Goal: Task Accomplishment & Management: Use online tool/utility

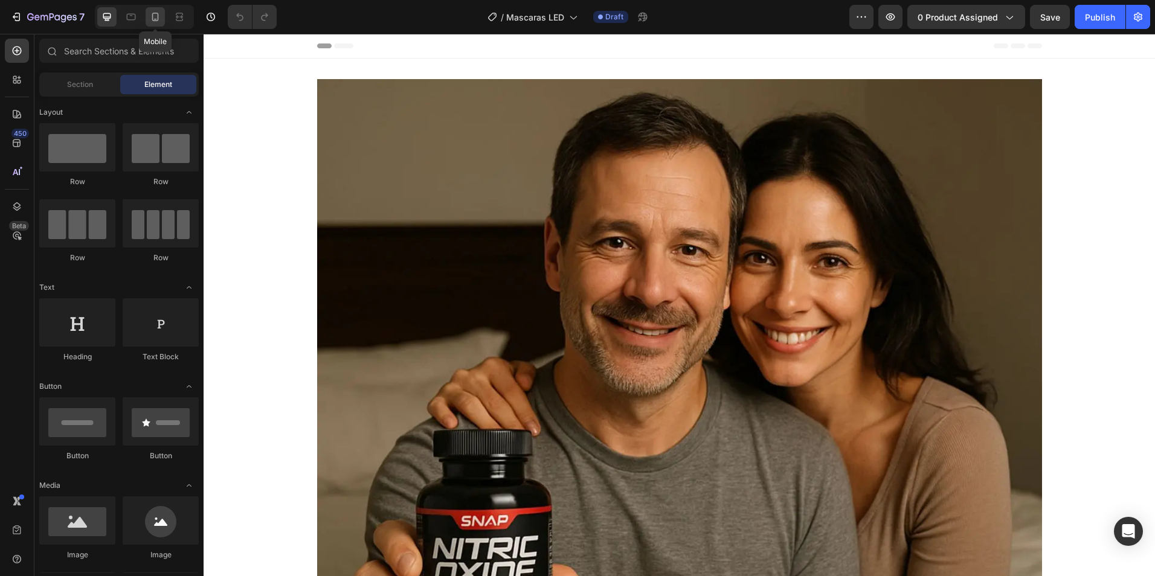
click at [158, 21] on icon at bounding box center [155, 17] width 12 height 12
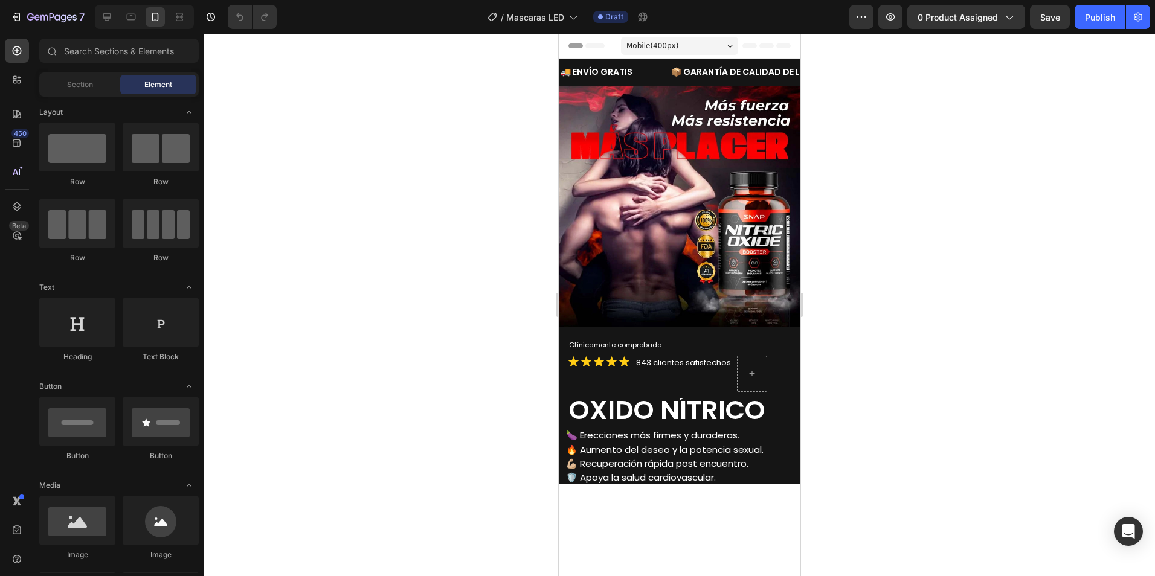
click at [917, 132] on div at bounding box center [679, 305] width 951 height 542
click at [691, 150] on img at bounding box center [679, 207] width 242 height 242
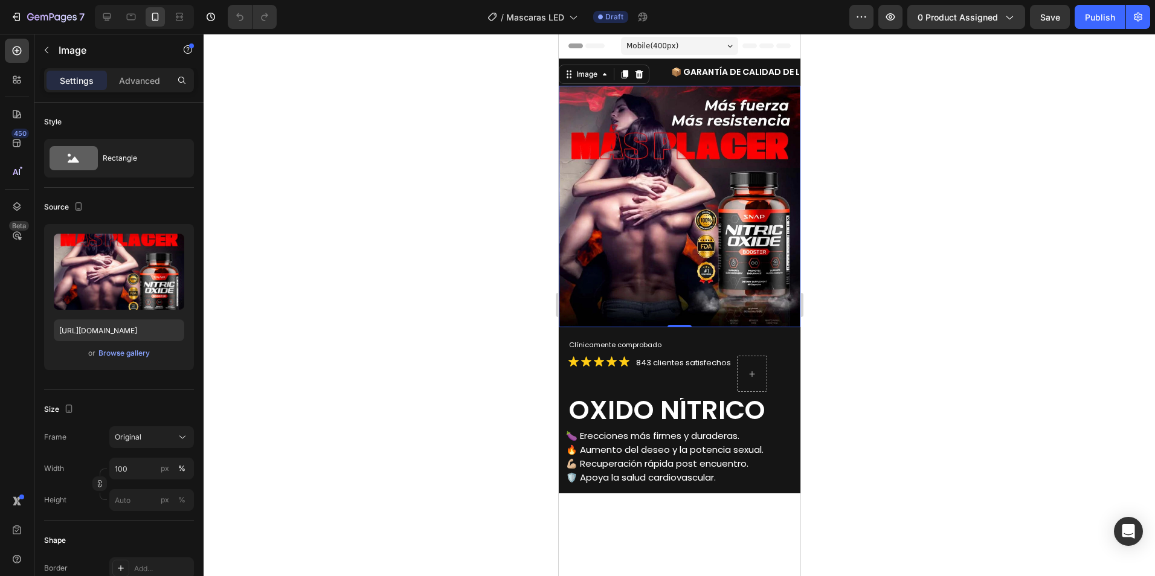
click at [696, 214] on img at bounding box center [679, 207] width 242 height 242
click at [58, 47] on div "Image" at bounding box center [103, 49] width 138 height 31
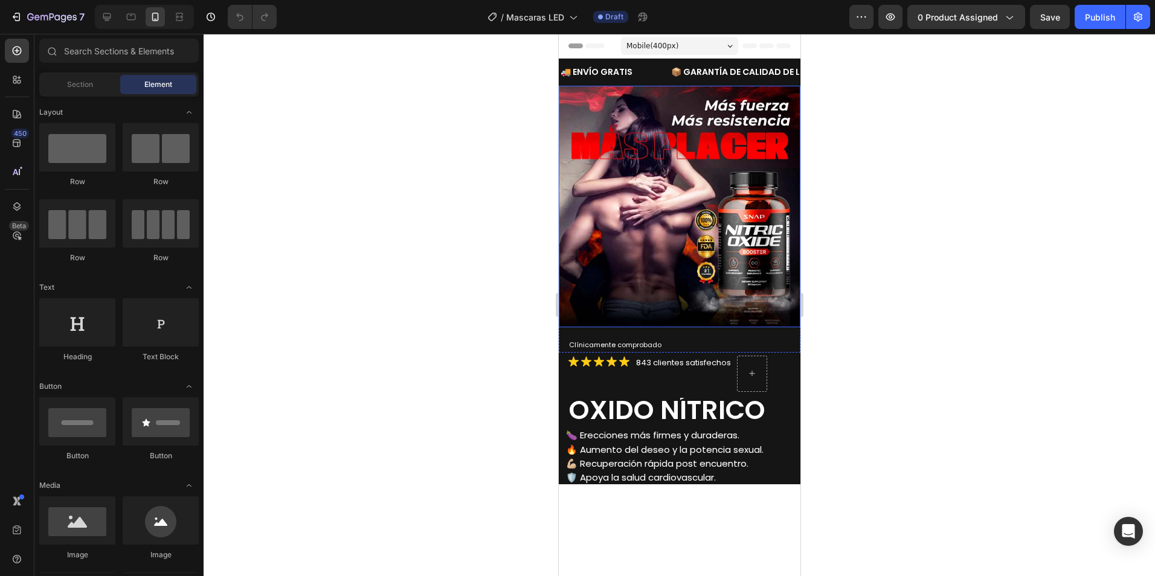
click at [680, 144] on img at bounding box center [679, 207] width 242 height 242
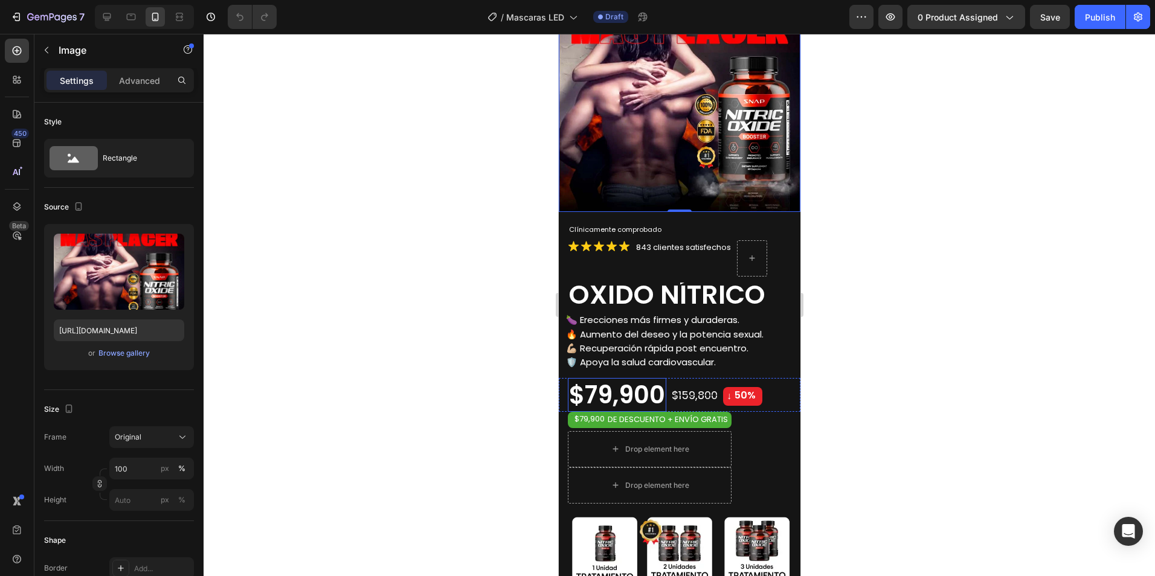
scroll to position [121, 0]
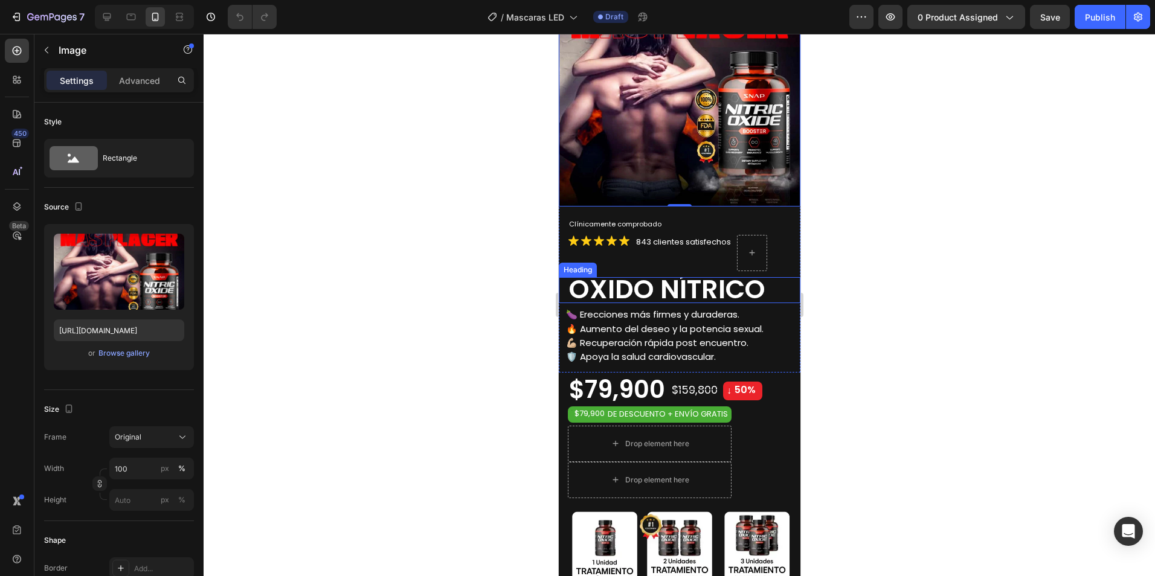
click at [678, 281] on span "OXIDO NÍTRICO" at bounding box center [666, 289] width 196 height 36
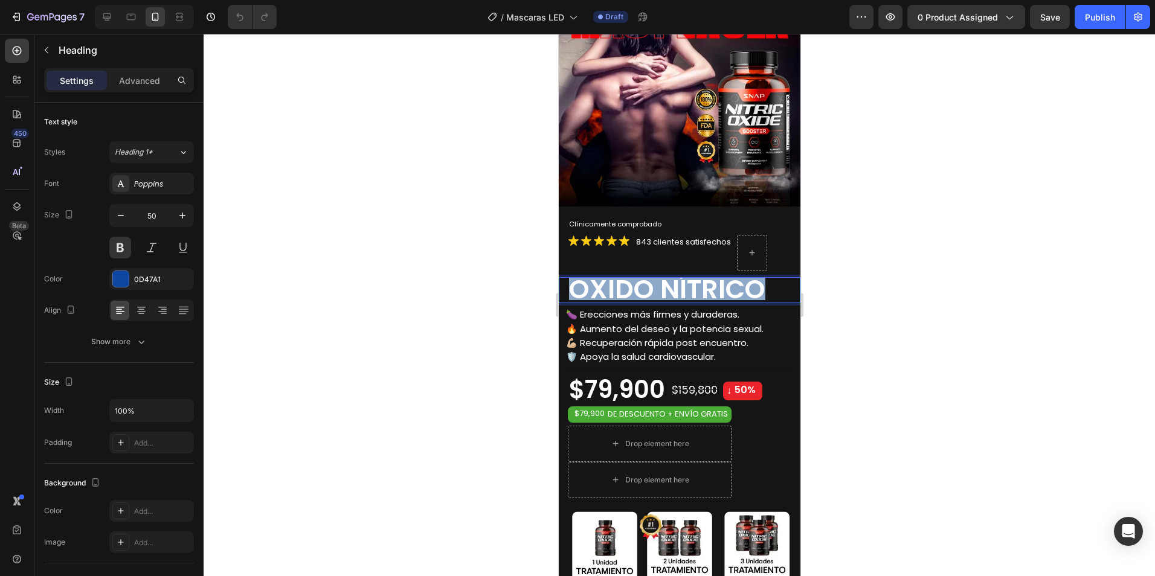
drag, startPoint x: 759, startPoint y: 280, endPoint x: 568, endPoint y: 279, distance: 190.9
click at [568, 279] on span "OXIDO NÍTRICO" at bounding box center [666, 289] width 196 height 36
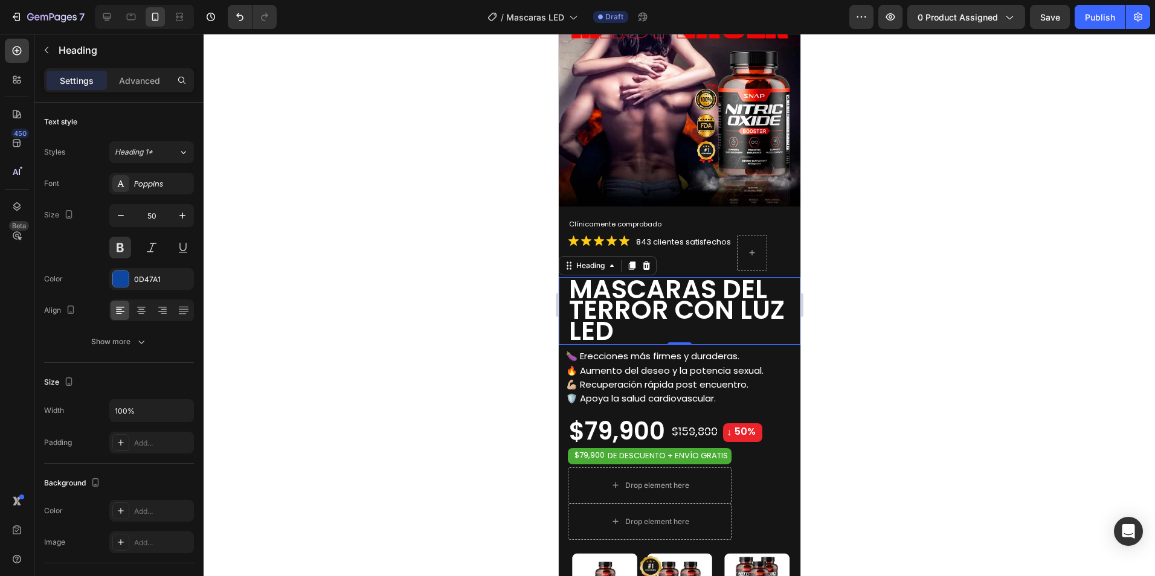
click at [619, 292] on span "MASCARAS DEL TERROR CON LUZ LED" at bounding box center [676, 310] width 216 height 78
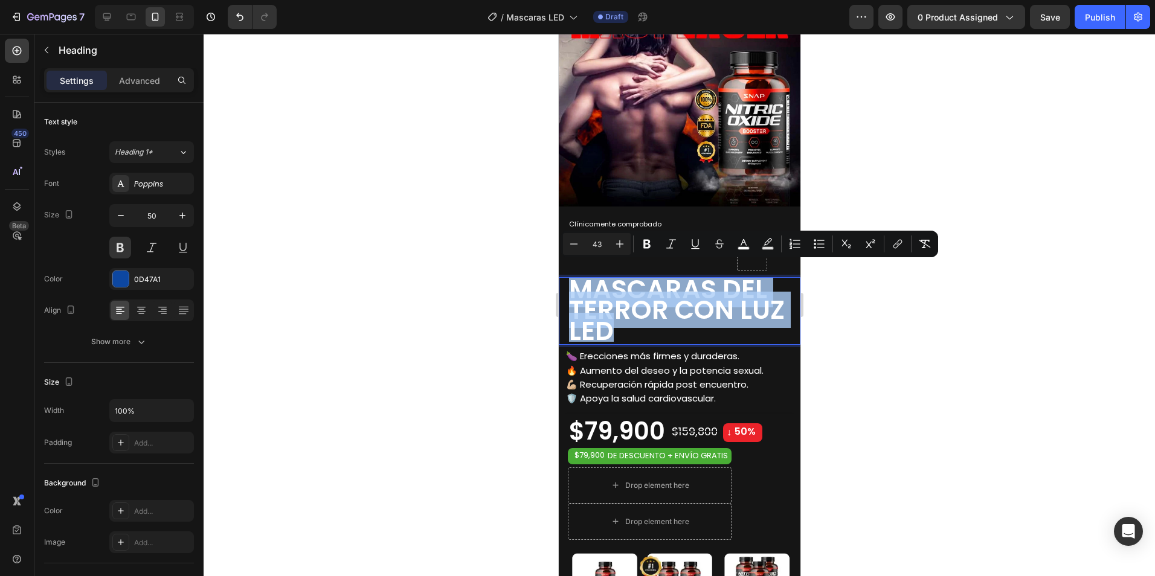
drag, startPoint x: 615, startPoint y: 323, endPoint x: 570, endPoint y: 279, distance: 63.2
click at [570, 279] on p "MASCARAS DEL TERROR CON LUZ LED" at bounding box center [683, 309] width 230 height 63
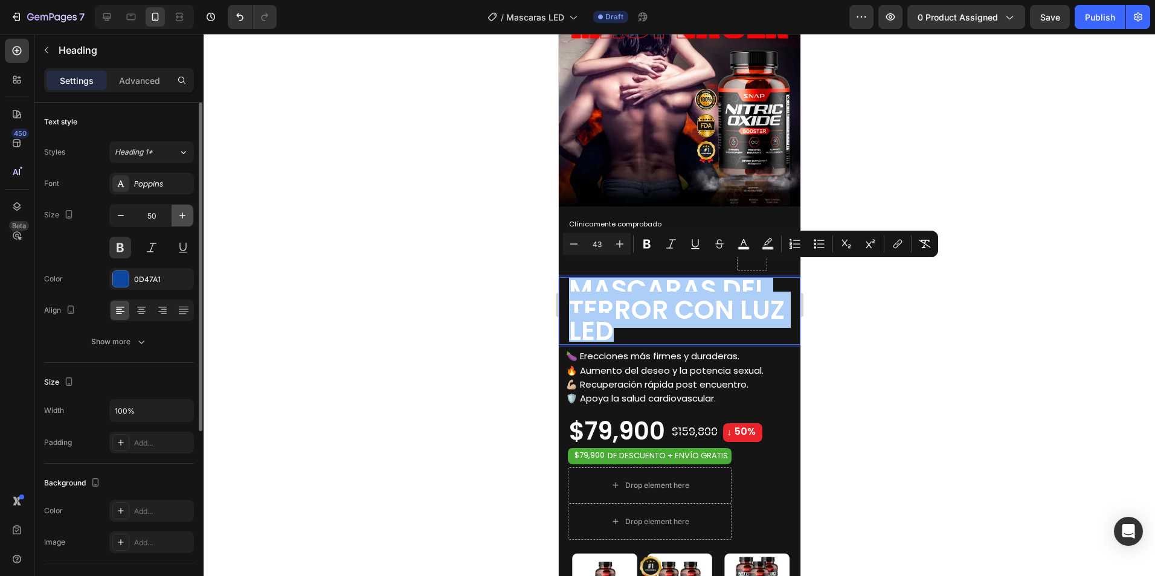
click at [181, 217] on icon "button" at bounding box center [182, 216] width 12 height 12
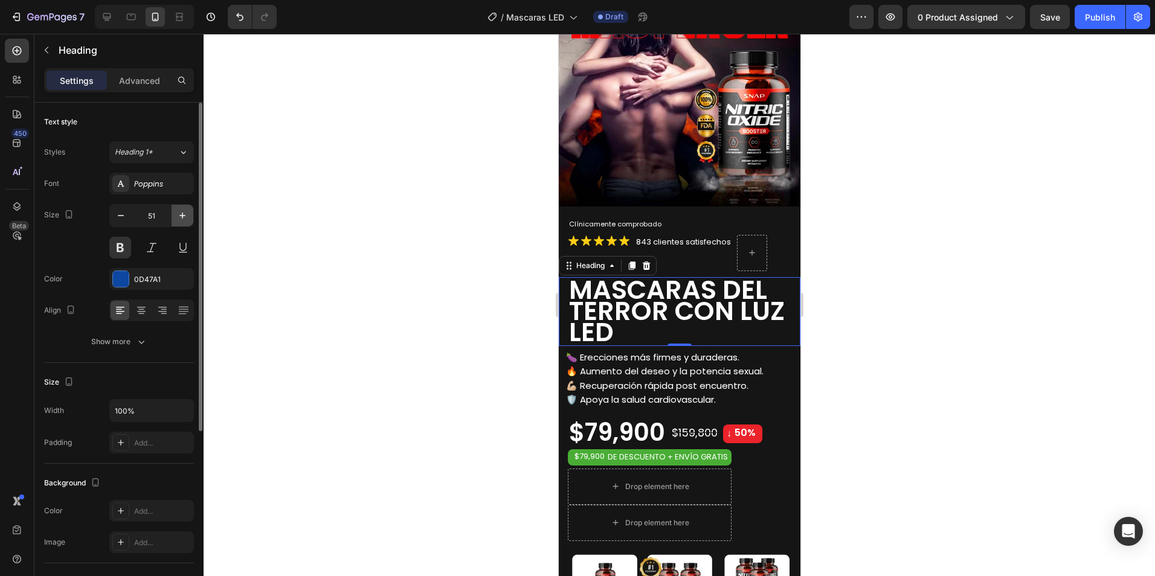
click at [181, 217] on icon "button" at bounding box center [182, 216] width 12 height 12
type input "52"
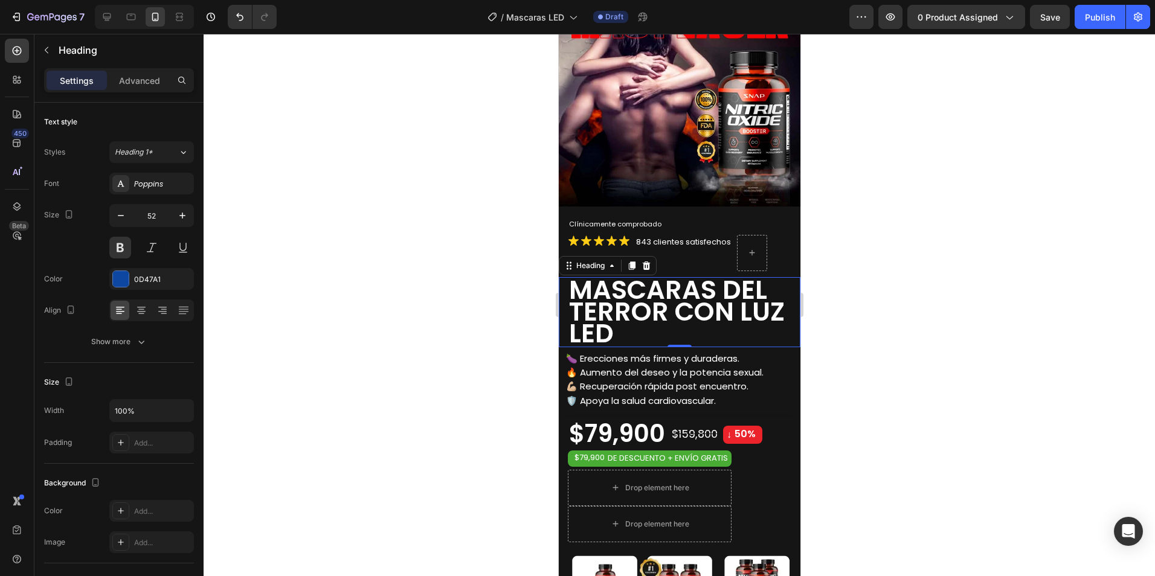
click at [549, 298] on div at bounding box center [679, 305] width 951 height 542
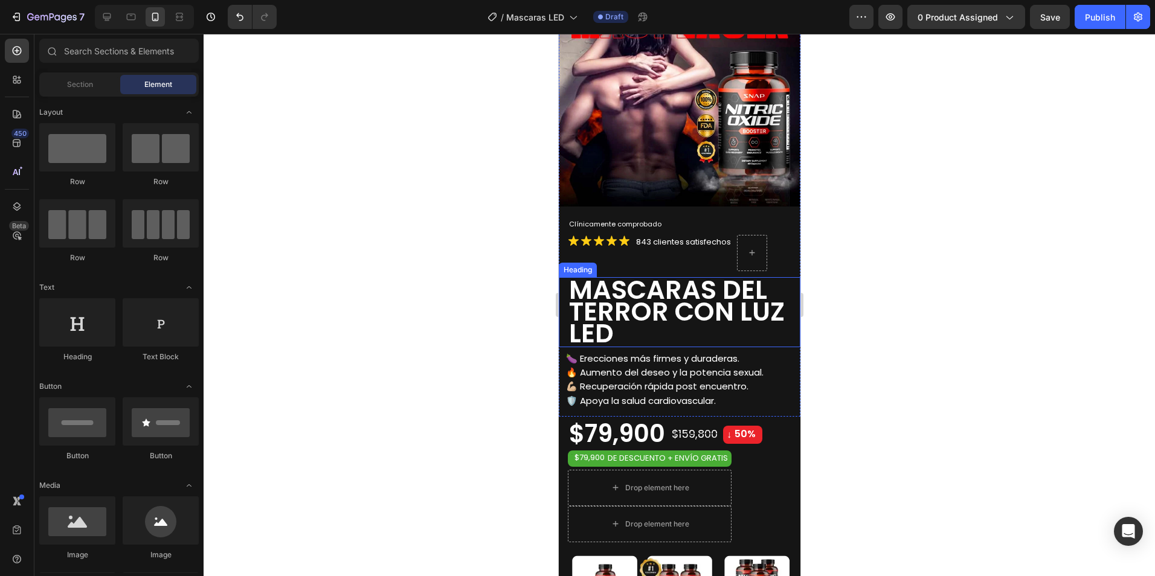
click at [611, 295] on span "MASCARAS DEL TERROR CON LUZ LED" at bounding box center [676, 312] width 216 height 80
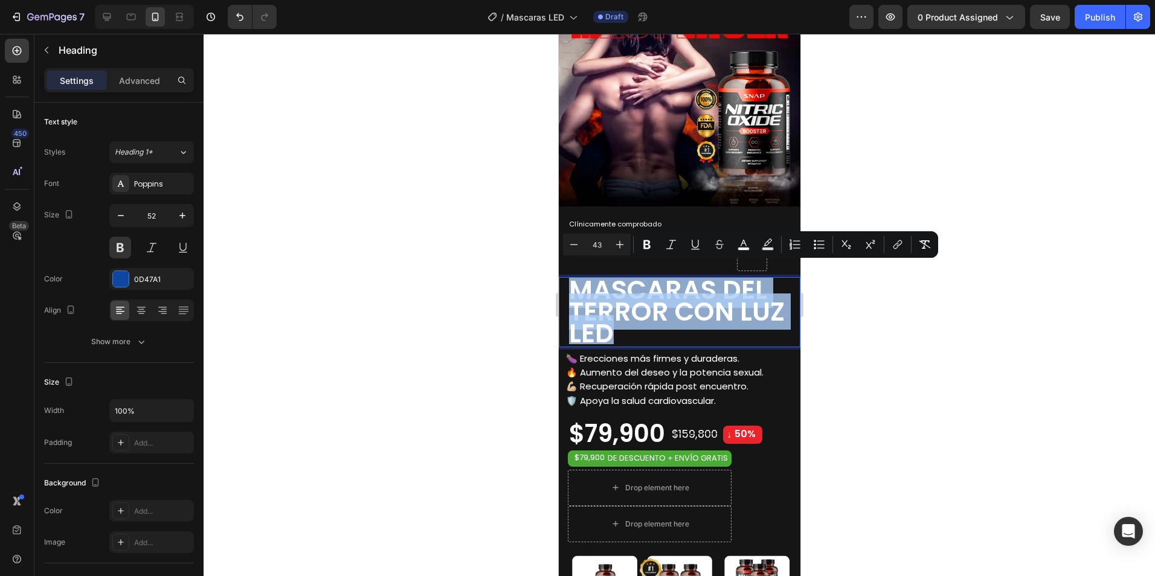
drag, startPoint x: 613, startPoint y: 325, endPoint x: 571, endPoint y: 275, distance: 65.2
click at [571, 278] on p "MASCARAS DEL TERROR CON LUZ LED" at bounding box center [683, 310] width 230 height 65
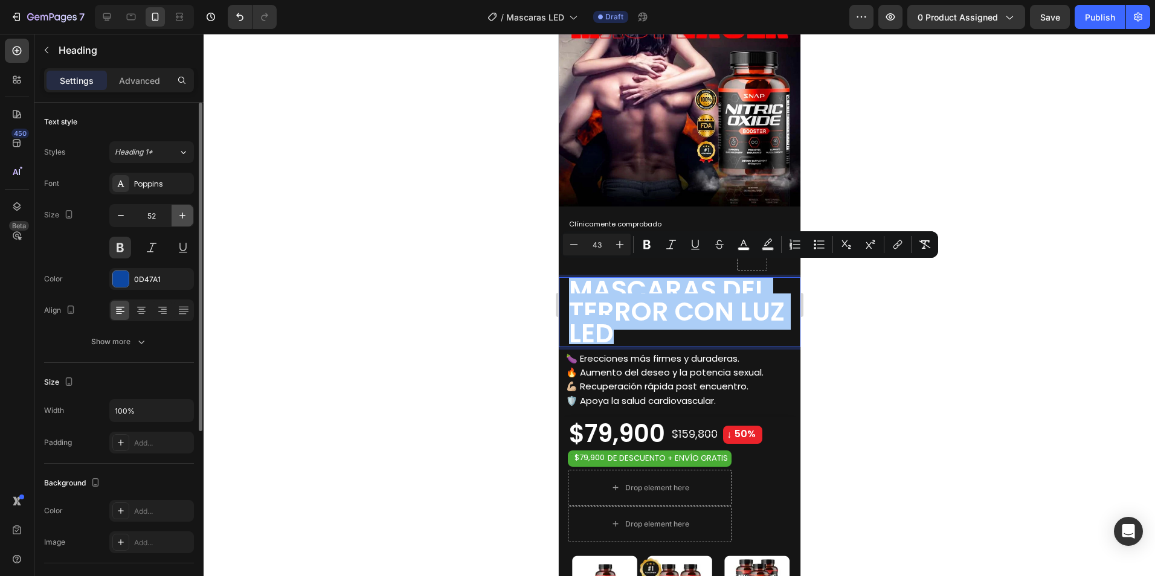
click at [185, 215] on icon "button" at bounding box center [182, 216] width 12 height 12
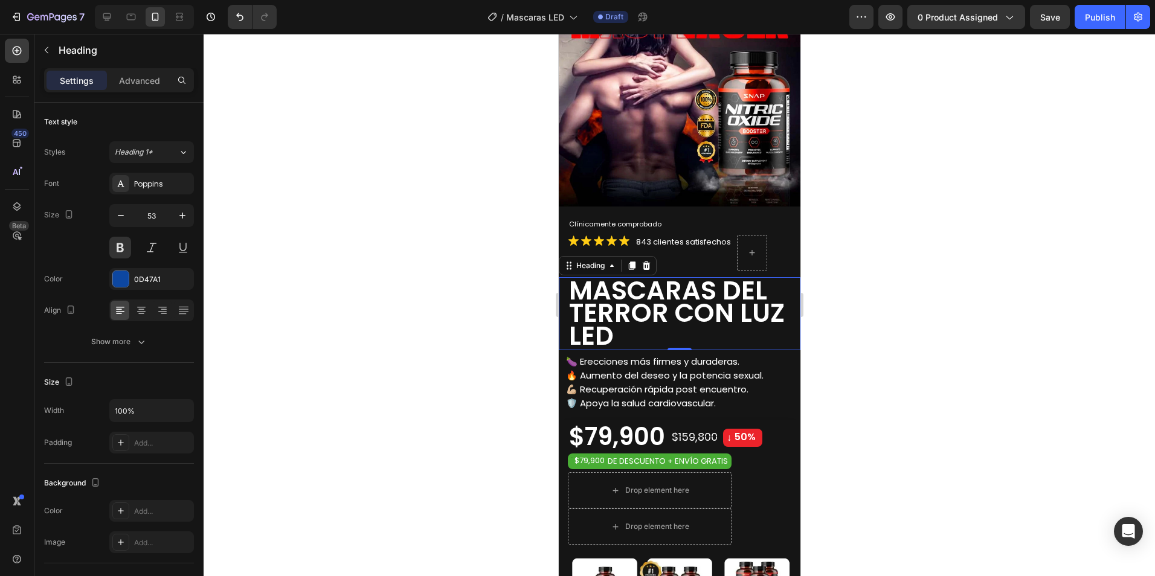
click at [648, 297] on span "MASCARAS DEL TERROR CON LUZ LED" at bounding box center [676, 313] width 216 height 82
click at [625, 323] on p "MASCARAS DEL TERROR CON LUZ LED" at bounding box center [683, 312] width 230 height 68
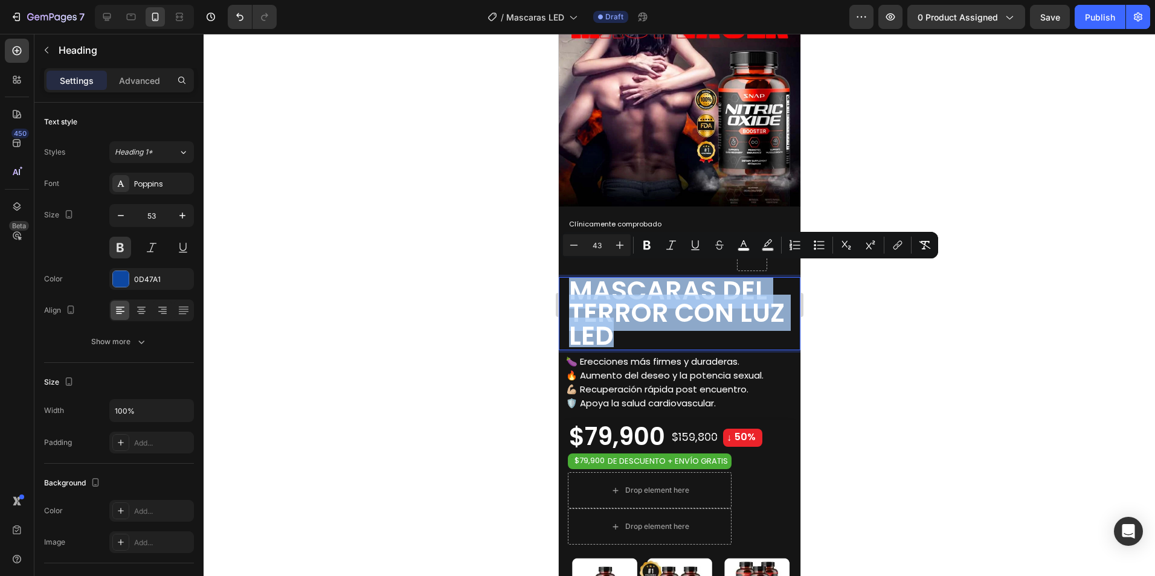
drag, startPoint x: 620, startPoint y: 332, endPoint x: 568, endPoint y: 294, distance: 63.9
click at [568, 294] on p "MASCARAS DEL TERROR CON LUZ LED" at bounding box center [683, 312] width 230 height 68
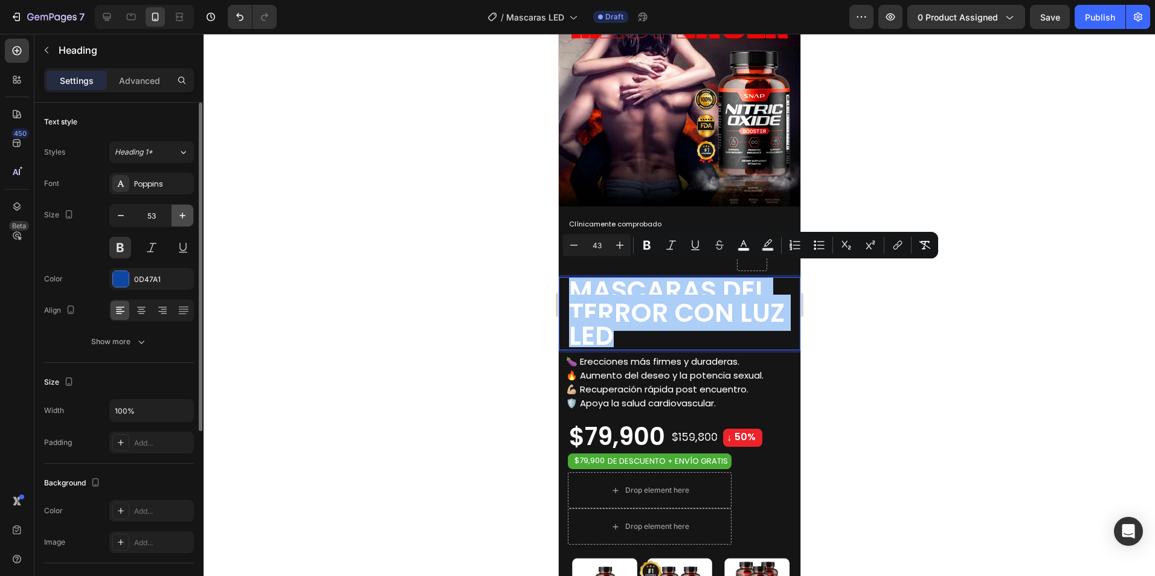
click at [183, 218] on icon "button" at bounding box center [182, 216] width 12 height 12
type input "54"
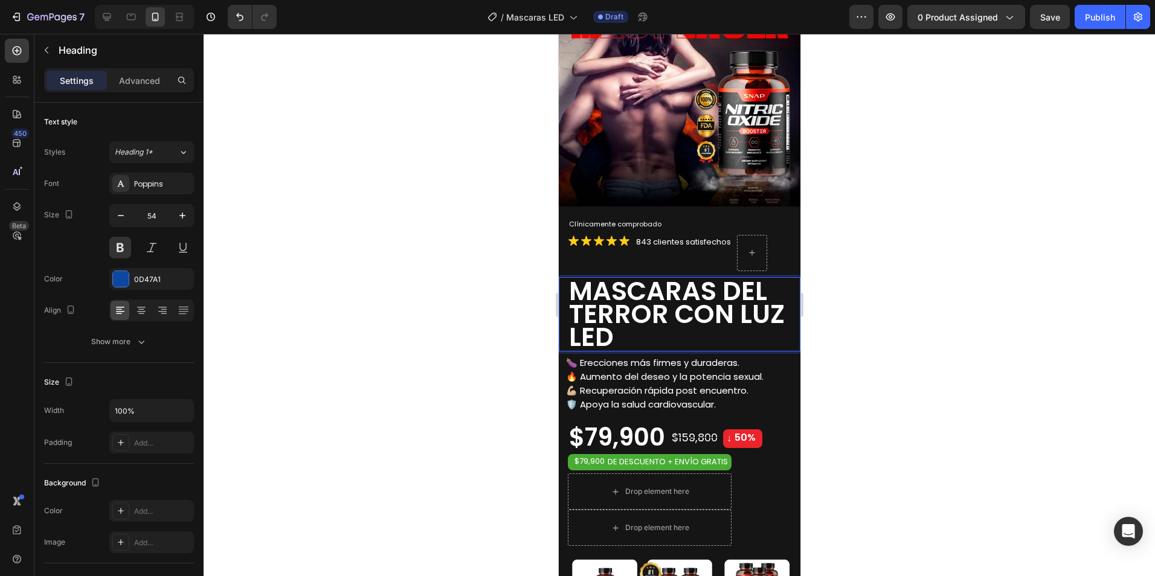
click at [615, 332] on p "MASCARAS DEL TERROR CON LUZ LED" at bounding box center [683, 312] width 230 height 69
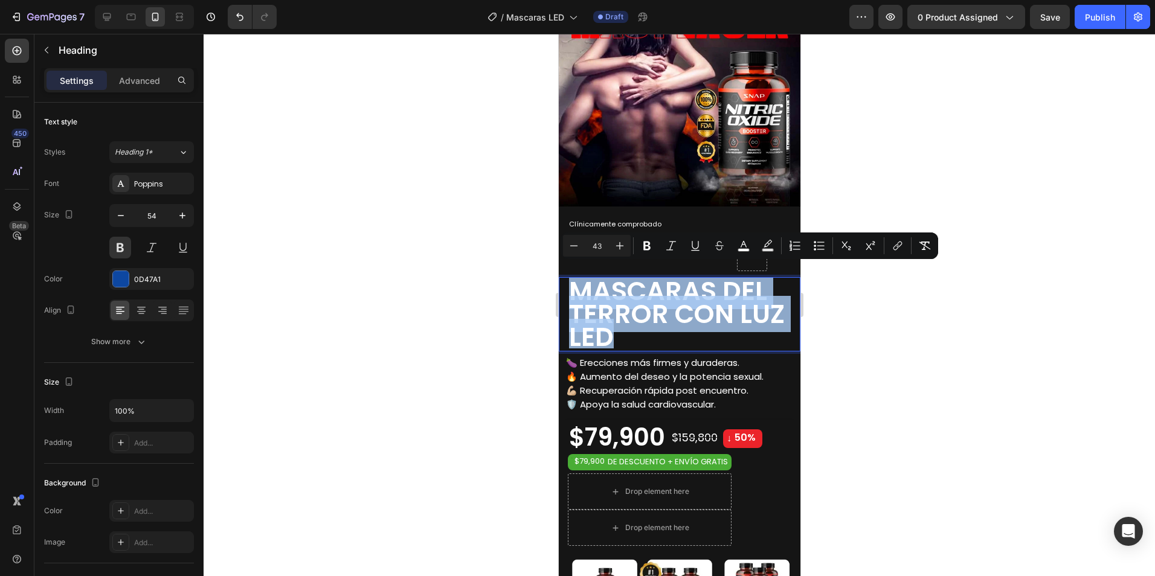
drag, startPoint x: 619, startPoint y: 330, endPoint x: 577, endPoint y: 289, distance: 58.1
click at [577, 289] on p "MASCARAS DEL TERROR CON LUZ LED" at bounding box center [683, 312] width 230 height 69
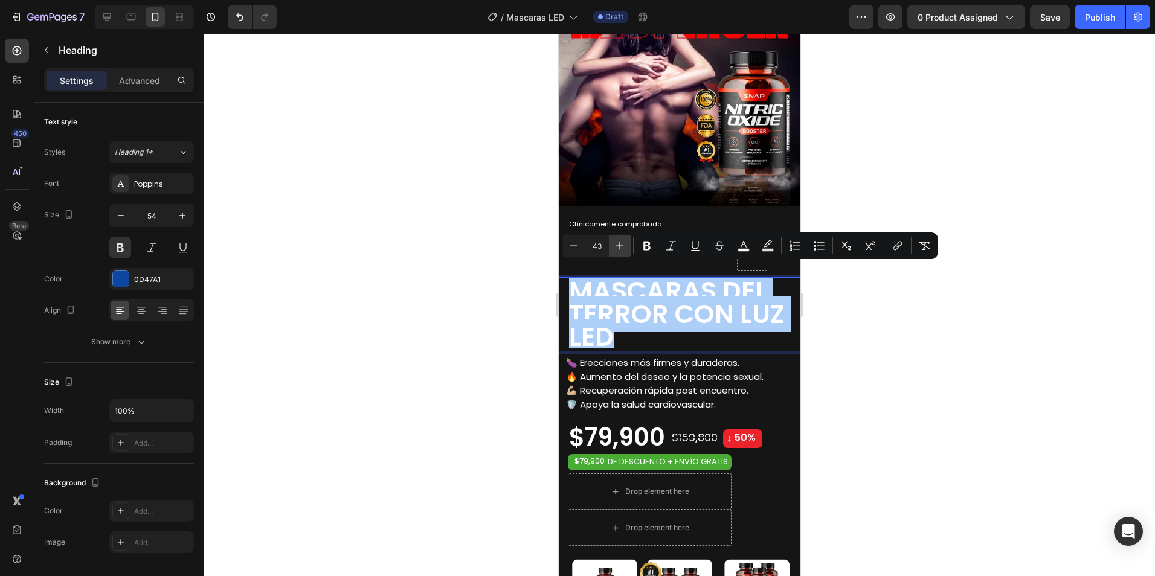
click at [616, 249] on icon "Editor contextual toolbar" at bounding box center [620, 246] width 12 height 12
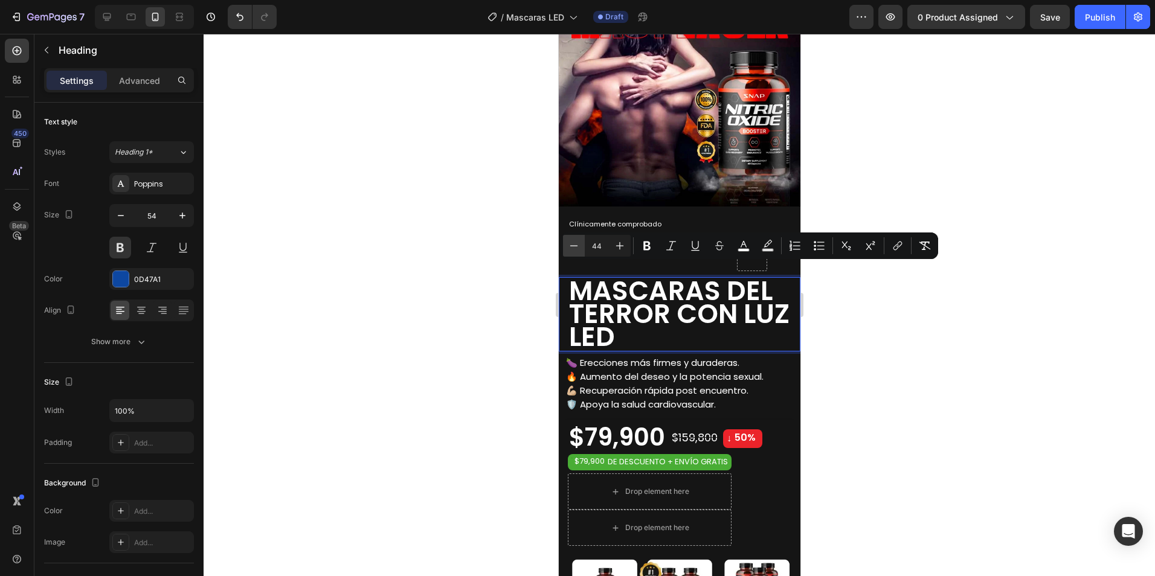
click at [572, 246] on icon "Editor contextual toolbar" at bounding box center [574, 245] width 8 height 1
type input "42"
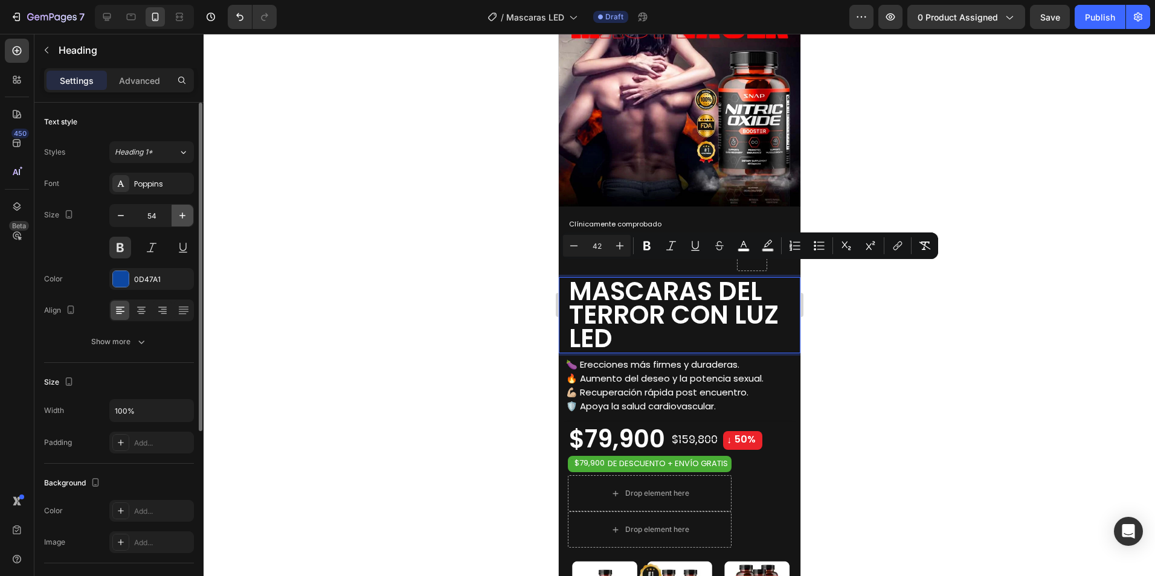
click at [184, 212] on icon "button" at bounding box center [182, 216] width 12 height 12
type input "55"
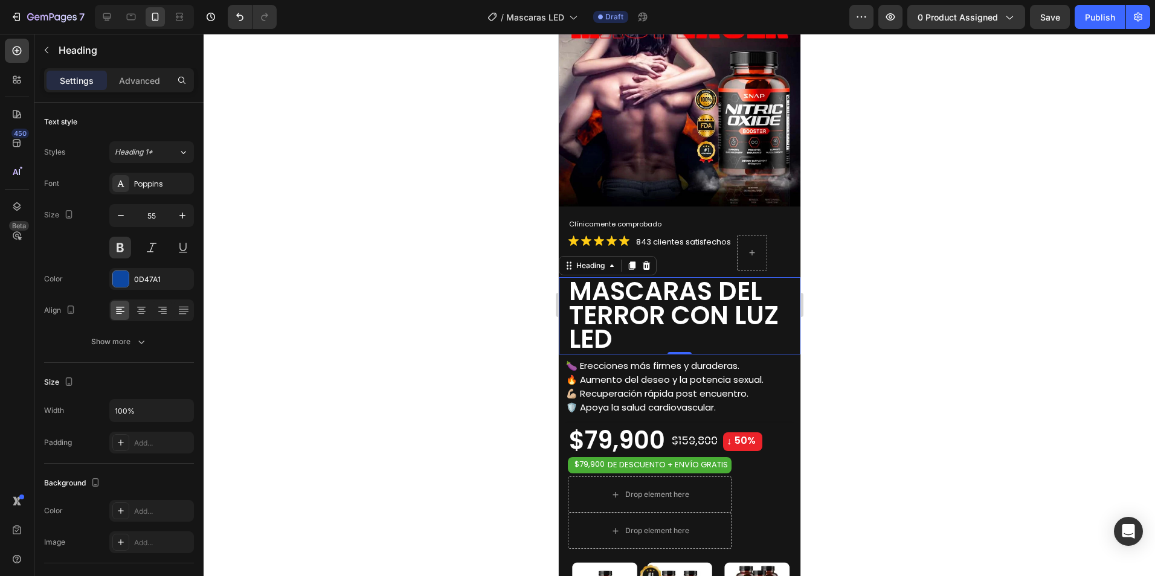
click at [598, 292] on span "MASCARAS DEL TERROR CON LUZ LED" at bounding box center [673, 315] width 210 height 83
click at [639, 325] on p "MASCARAS DEL TERROR CON LUZ LED" at bounding box center [683, 314] width 230 height 72
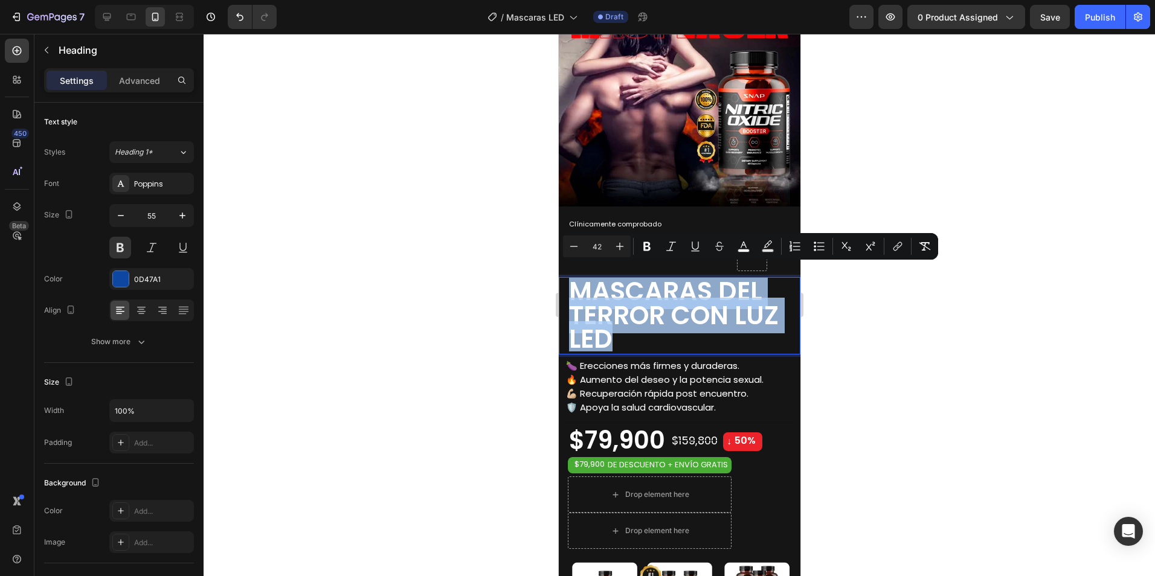
drag, startPoint x: 619, startPoint y: 336, endPoint x: 576, endPoint y: 292, distance: 61.1
click at [576, 292] on p "MASCARAS DEL TERROR CON LUZ LED" at bounding box center [683, 314] width 230 height 72
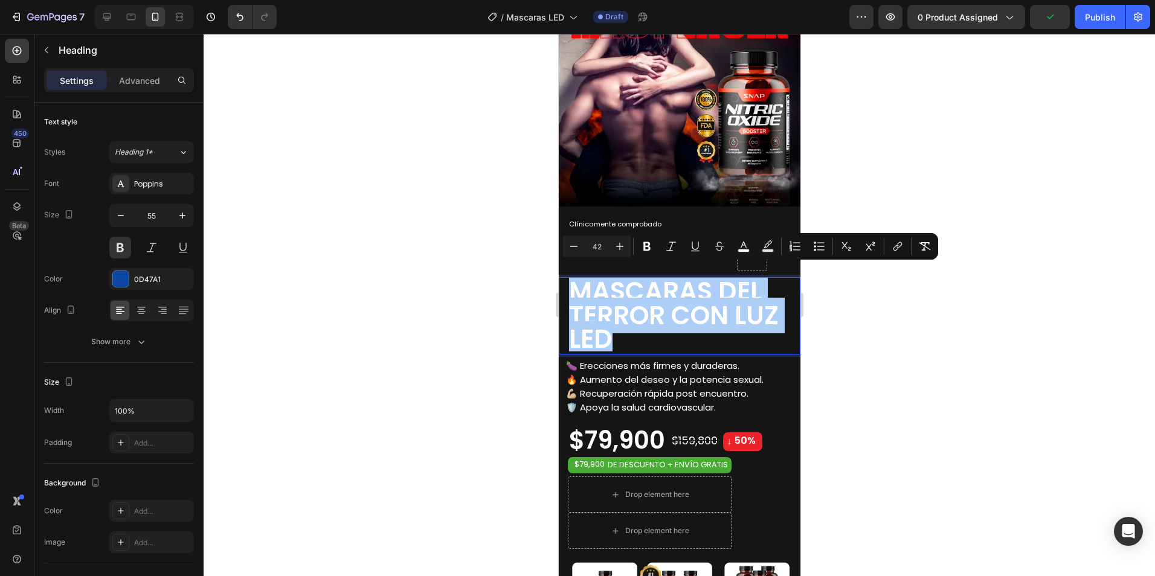
click at [428, 332] on div at bounding box center [679, 305] width 951 height 542
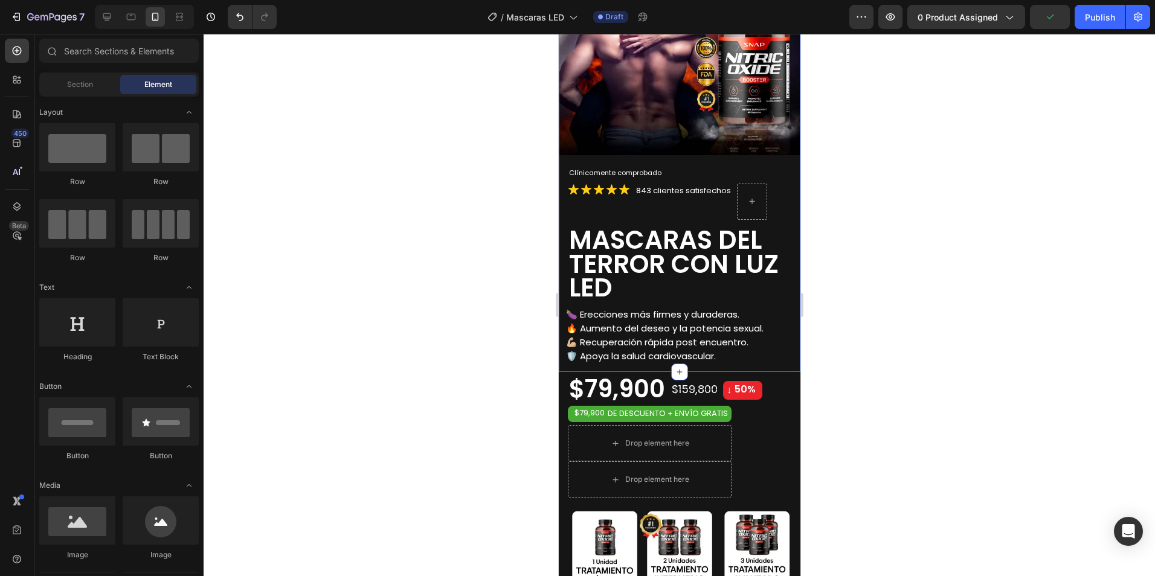
scroll to position [242, 0]
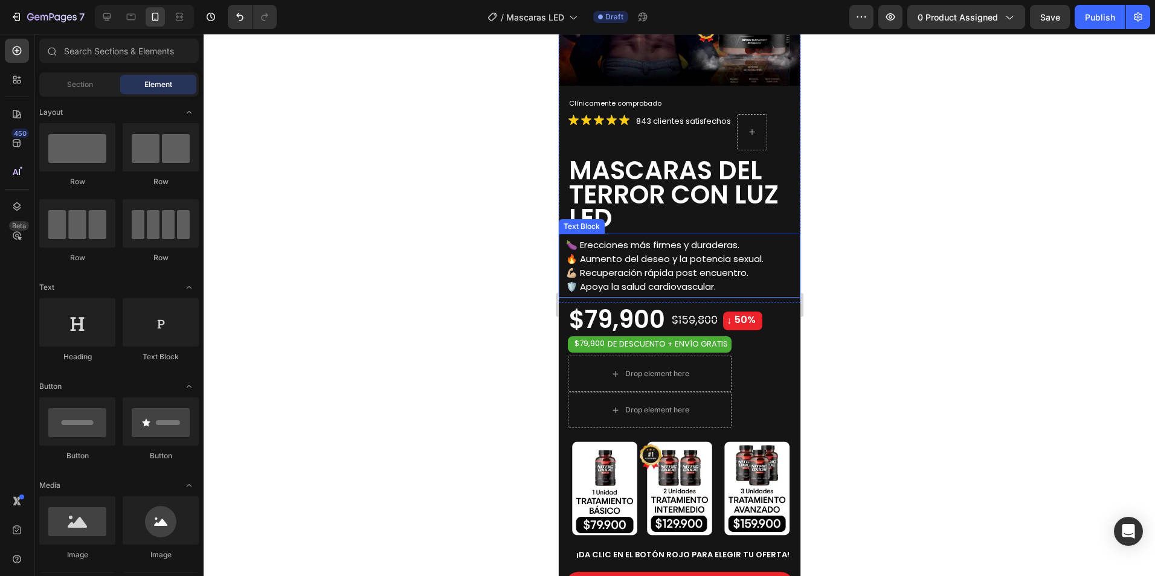
click at [624, 266] on span "💪🏼 Recuperación rápida post encuentro." at bounding box center [656, 272] width 182 height 13
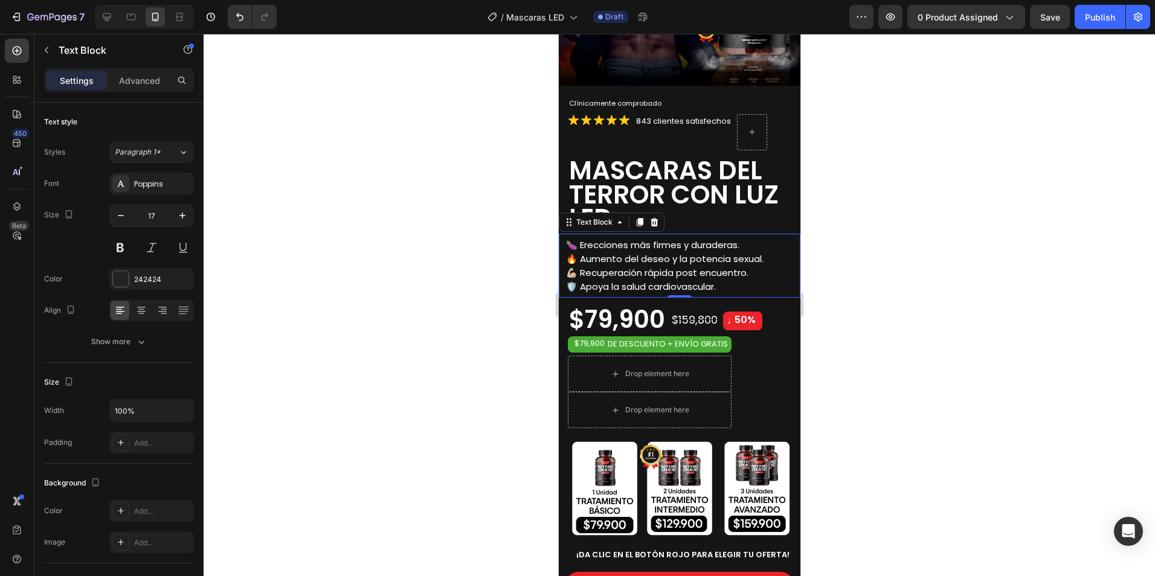
click at [956, 249] on div at bounding box center [679, 305] width 951 height 542
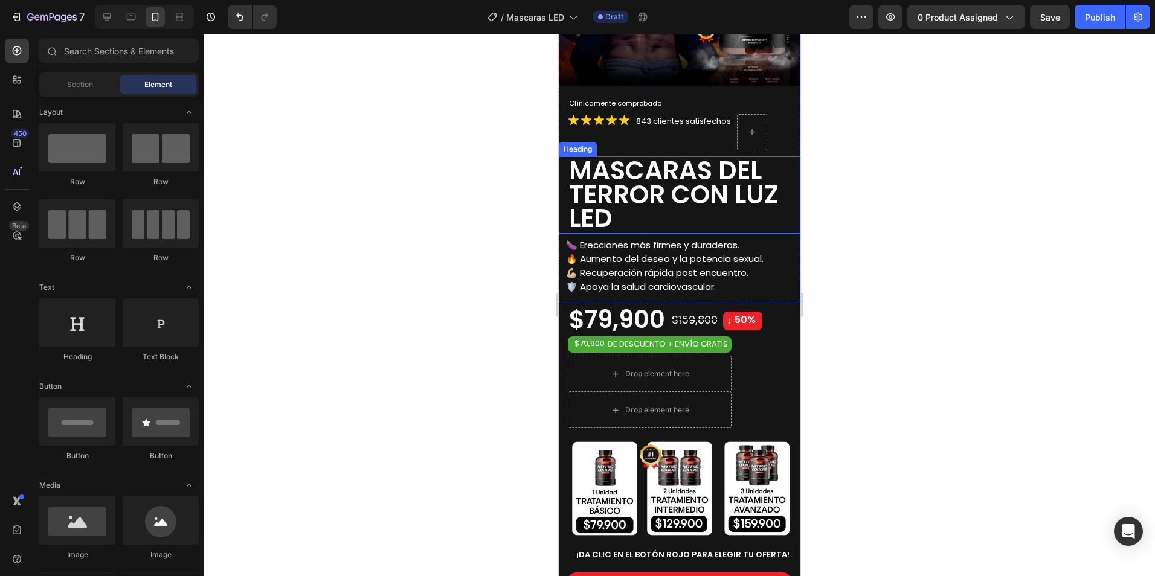
click at [697, 162] on span "MASCARAS DEL TERROR CON LUZ LED" at bounding box center [673, 194] width 210 height 83
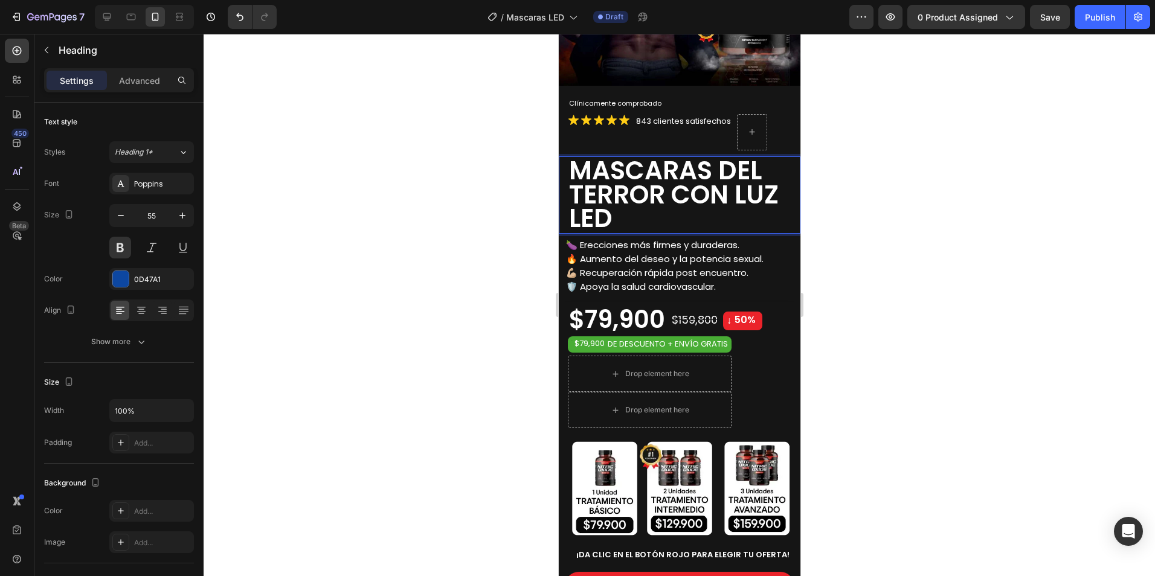
click at [719, 190] on span "MASCARAS DEL TERROR CON LUZ LED" at bounding box center [673, 194] width 210 height 83
click at [736, 191] on span "MASCARAS DEL TERROR CON LUZ LED" at bounding box center [673, 194] width 210 height 83
click at [932, 189] on div at bounding box center [679, 305] width 951 height 542
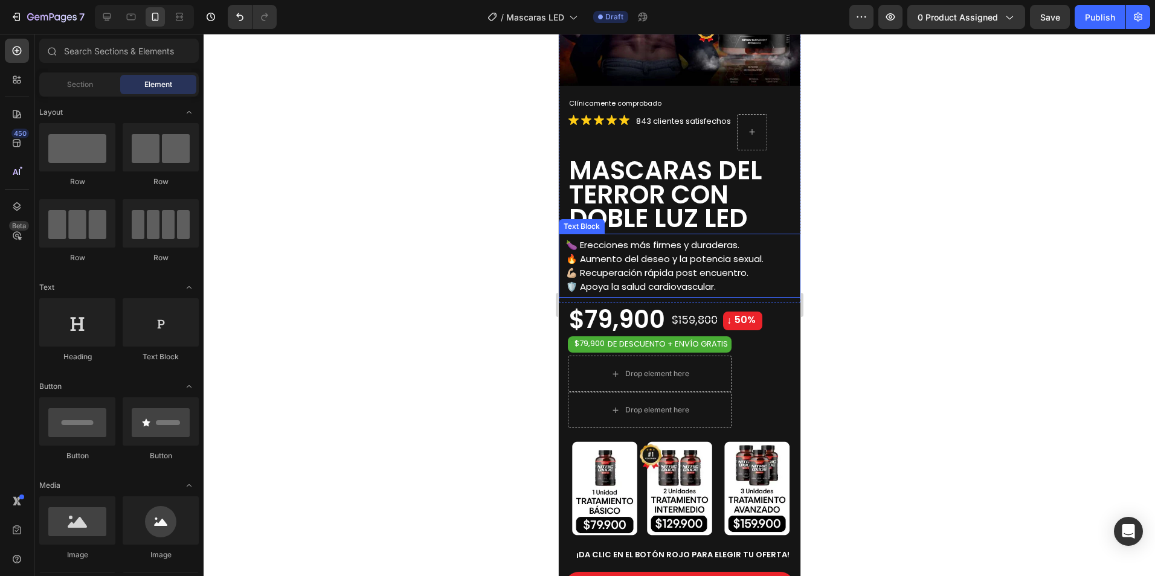
click at [673, 266] on span "💪🏼 Recuperación rápida post encuentro." at bounding box center [656, 272] width 182 height 13
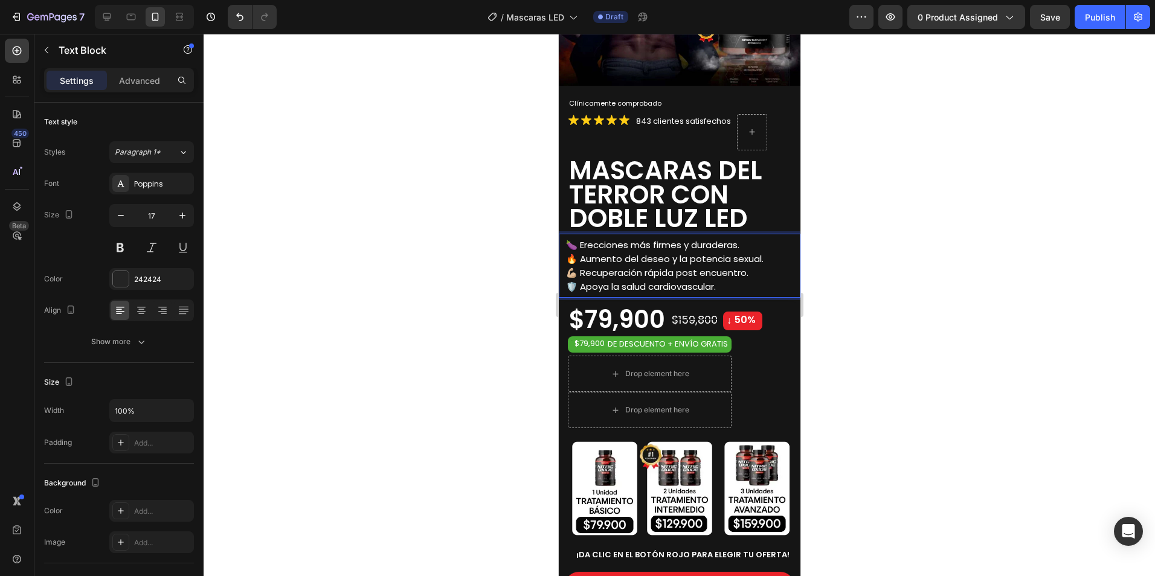
click at [681, 239] on span "🍆 Erecciones más firmes y duraderas." at bounding box center [651, 245] width 173 height 13
click at [739, 239] on span "🍆 Erecciones más firmes y duraderas." at bounding box center [651, 245] width 173 height 13
click at [750, 239] on p "🍆 Erecciones más firmes y duraderas." at bounding box center [681, 245] width 233 height 14
click at [728, 280] on p "🛡️ Apoya la salud cardiovascular." at bounding box center [681, 287] width 233 height 14
